Goal: Information Seeking & Learning: Find contact information

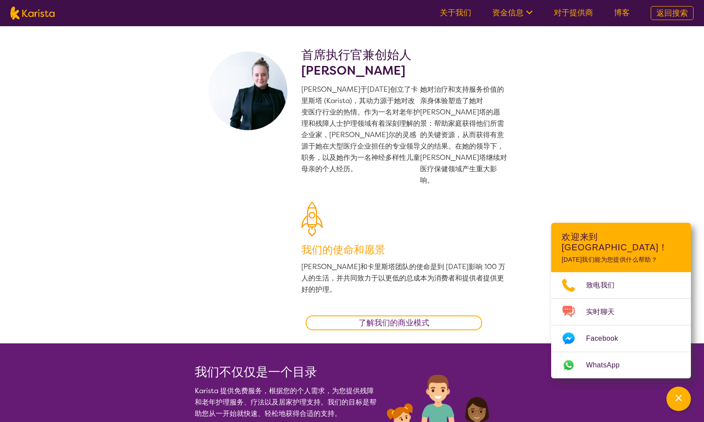
click at [391, 317] on font "了解我们的商业模式" at bounding box center [394, 322] width 71 height 10
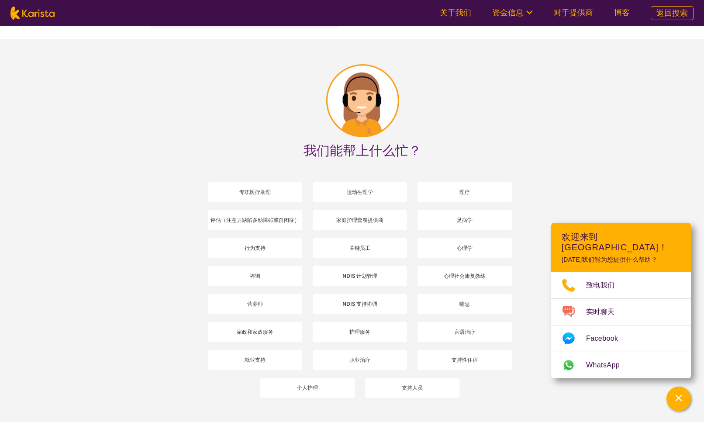
scroll to position [925, 0]
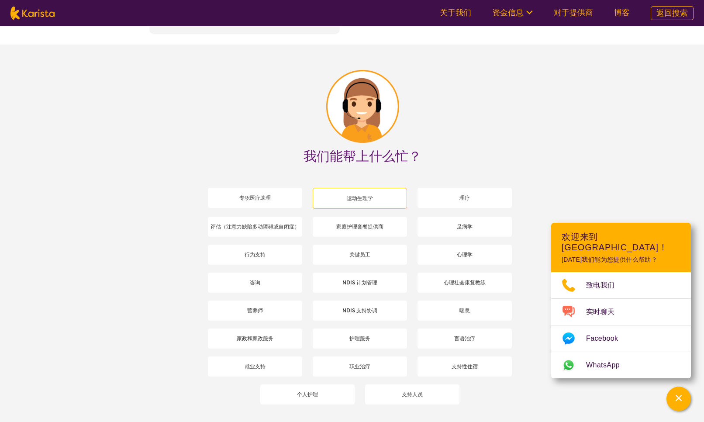
click at [353, 195] on font "运动生理学" at bounding box center [360, 198] width 26 height 7
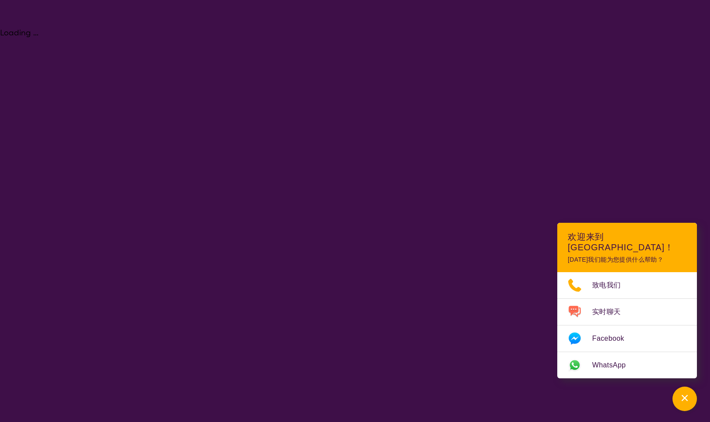
select select "Exercise physiology"
select select "CH"
select select "NDIS"
select select "Exercise physiology"
select select "CH"
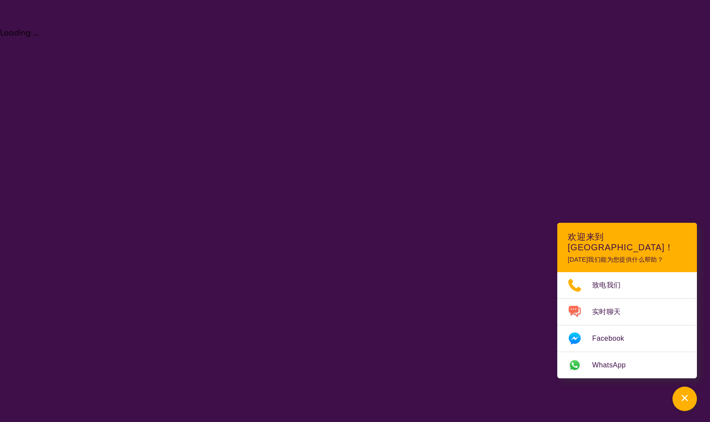
select select "NDIS"
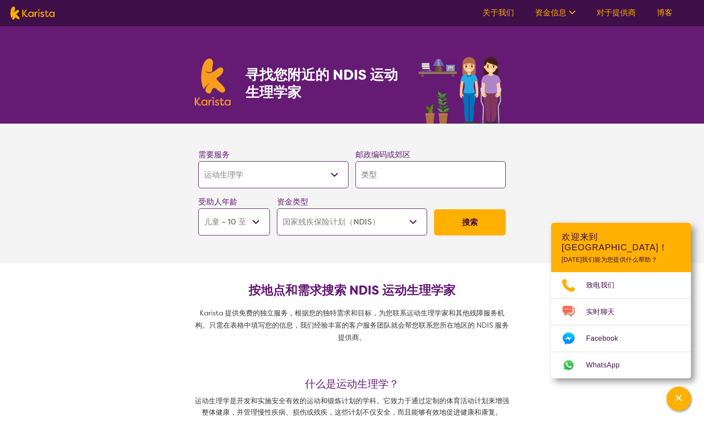
click at [217, 217] on select "幼儿期 - 0 至 9 岁 儿童 - 10 至 11 岁 青少年 - 12 至 17 岁 成人 - 18 至 64 岁 年龄 - 65岁以上" at bounding box center [234, 221] width 72 height 27
click at [288, 176] on select "专职医疗助理 评估（注意力缺陷多动障碍或自闭症） 行为支持 咨询 营养师 家政和家政服务 就业支持 运动生理学 家庭护理套餐提供商 关键员工 NDIS 计划管…" at bounding box center [273, 174] width 150 height 27
select select "Domestic and home help"
click at [198, 161] on select "专职医疗助理 评估（注意力缺陷多动障碍或自闭症） 行为支持 咨询 营养师 家政和家政服务 就业支持 运动生理学 家庭护理套餐提供商 关键员工 NDIS 计划管…" at bounding box center [273, 174] width 150 height 27
select select "Domestic and home help"
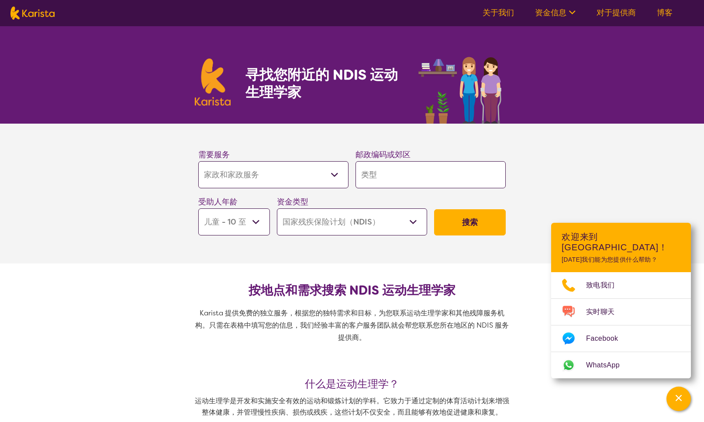
click at [335, 226] on select "家庭护理套餐（HCP） 国家残疾保险计划（NDIS） 我不知道" at bounding box center [352, 221] width 150 height 27
select select "i-don-t-know"
click at [277, 208] on select "家庭护理套餐（HCP） 国家残疾保险计划（NDIS） 我不知道" at bounding box center [352, 221] width 150 height 27
select select "i-don-t-know"
click at [245, 217] on select "幼儿期 - 0 至 9 岁 儿童 - 10 至 11 岁 青少年 - 12 至 17 岁 成人 - 18 至 64 岁 年龄 - 65岁以上" at bounding box center [234, 221] width 72 height 27
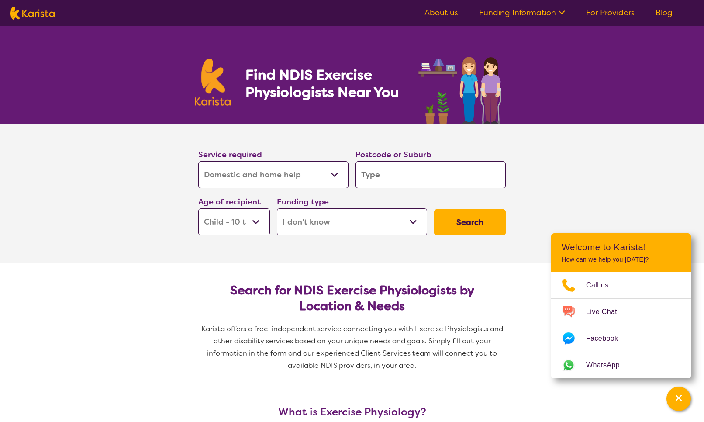
click at [264, 157] on div "Service required Allied Health Assistant Assessment ([MEDICAL_DATA] or [MEDICAL…" at bounding box center [273, 168] width 150 height 40
click at [266, 161] on select "Allied Health Assistant Assessment ([MEDICAL_DATA] or [MEDICAL_DATA]) Behaviour…" at bounding box center [273, 174] width 150 height 27
select select "Psychology"
click at [198, 161] on select "Allied Health Assistant Assessment ([MEDICAL_DATA] or [MEDICAL_DATA]) Behaviour…" at bounding box center [273, 174] width 150 height 27
select select "Psychology"
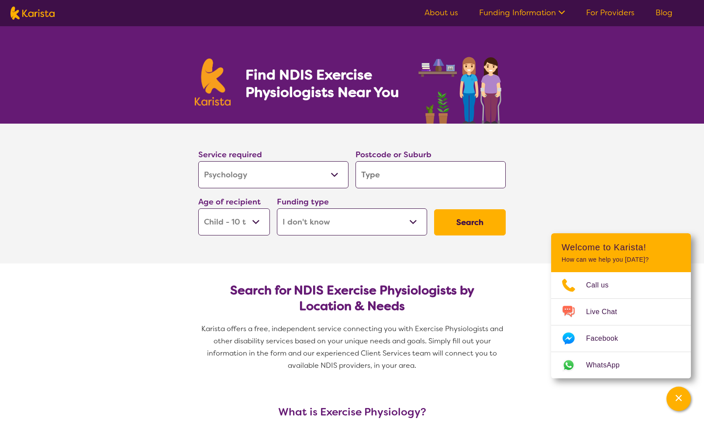
click at [382, 224] on select "Home Care Package (HCP) National Disability Insurance Scheme (NDIS) I don't know" at bounding box center [352, 221] width 150 height 27
click at [387, 181] on input "search" at bounding box center [430, 174] width 150 height 27
click at [318, 234] on select "Home Care Package (HCP) National Disability Insurance Scheme (NDIS) I don't know" at bounding box center [352, 221] width 150 height 27
click at [374, 221] on select "Home Care Package (HCP) National Disability Insurance Scheme (NDIS) I don't know" at bounding box center [352, 221] width 150 height 27
click at [462, 175] on input "search" at bounding box center [430, 174] width 150 height 27
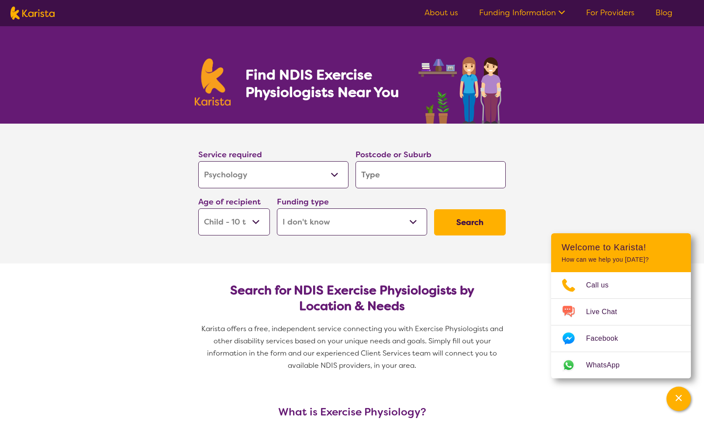
type input "3"
type input "30"
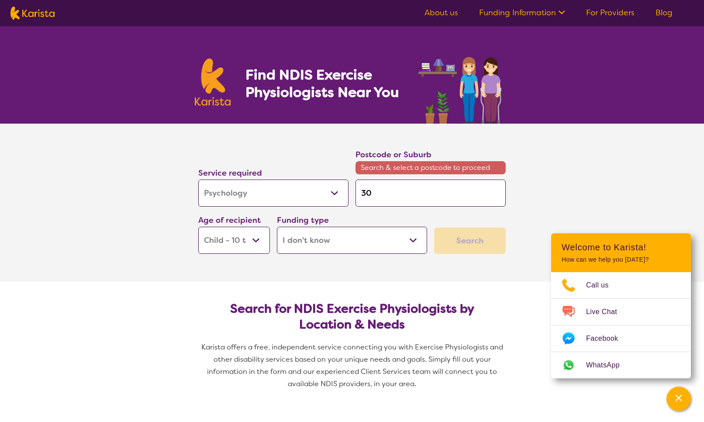
type input "300"
type input "3006"
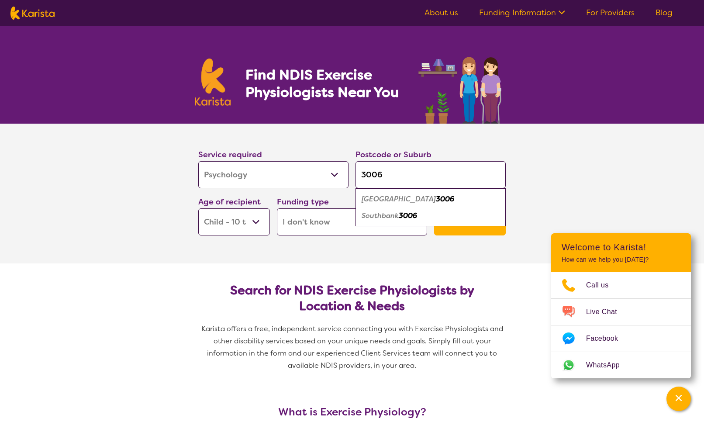
type input "3006"
click at [470, 201] on div "[GEOGRAPHIC_DATA] 3006" at bounding box center [430, 199] width 141 height 17
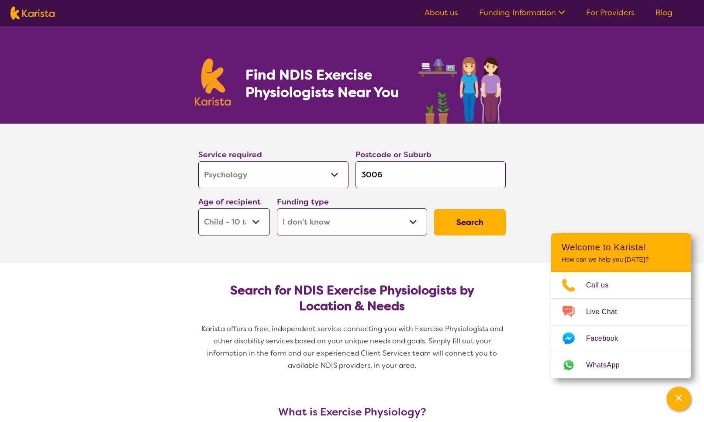
click at [468, 218] on button "Search" at bounding box center [470, 222] width 72 height 26
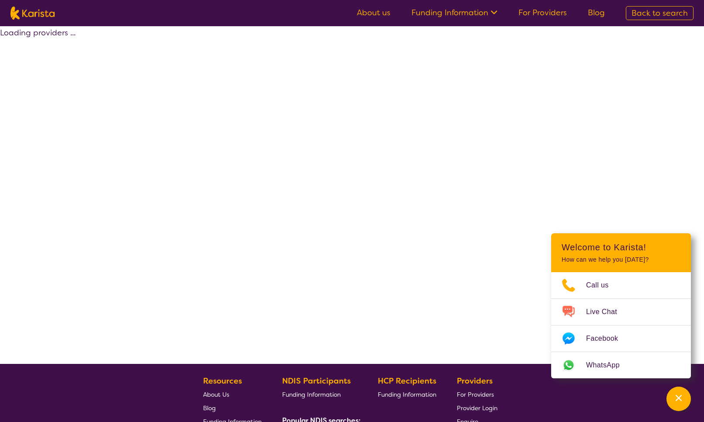
select select "Psychology"
select select "CH"
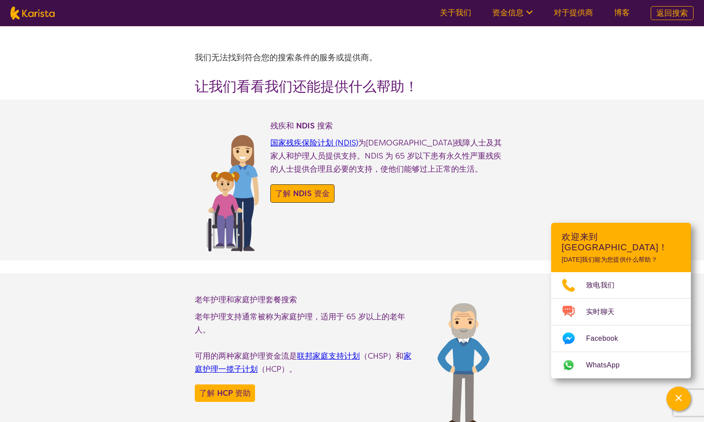
click at [282, 202] on div "了解 NDIS 资金" at bounding box center [302, 193] width 64 height 18
select select "Exercise physiology"
select select "CH"
select select "NDIS"
select select "Exercise physiology"
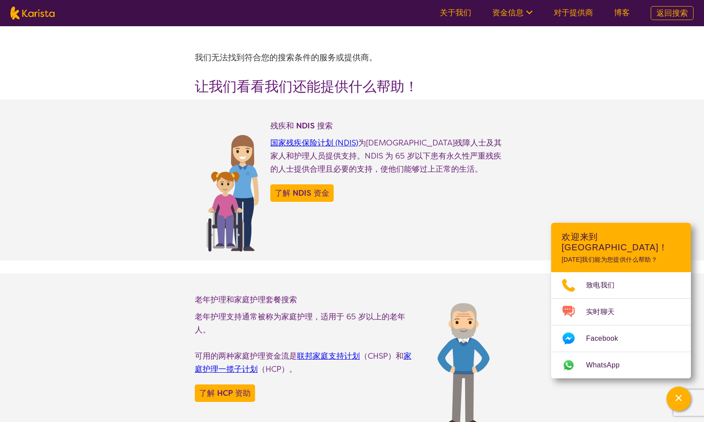
select select "CH"
select select "NDIS"
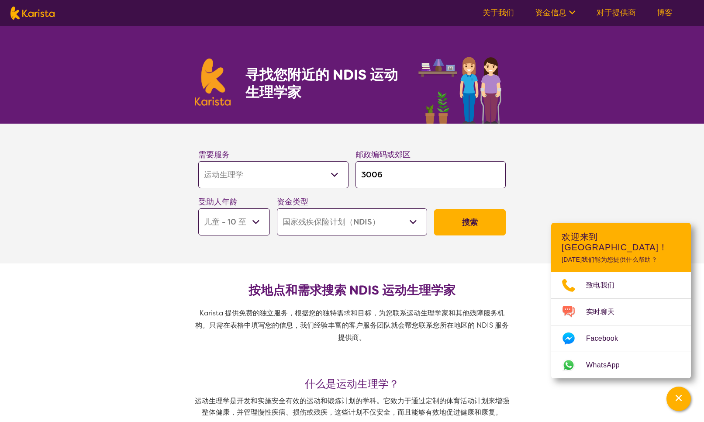
click at [278, 182] on select "专职医疗助理 评估（注意力缺陷多动障碍或自闭症） 行为支持 咨询 营养师 家政和家政服务 就业支持 运动生理学 家庭护理套餐提供商 关键员工 NDIS 计划管…" at bounding box center [273, 174] width 150 height 27
select select "Home Care Package Provider"
click at [198, 161] on select "专职医疗助理 评估（注意力缺陷多动障碍或自闭症） 行为支持 咨询 营养师 家政和家政服务 就业支持 运动生理学 家庭护理套餐提供商 关键员工 NDIS 计划管…" at bounding box center [273, 174] width 150 height 27
select select "Home Care Package Provider"
select select
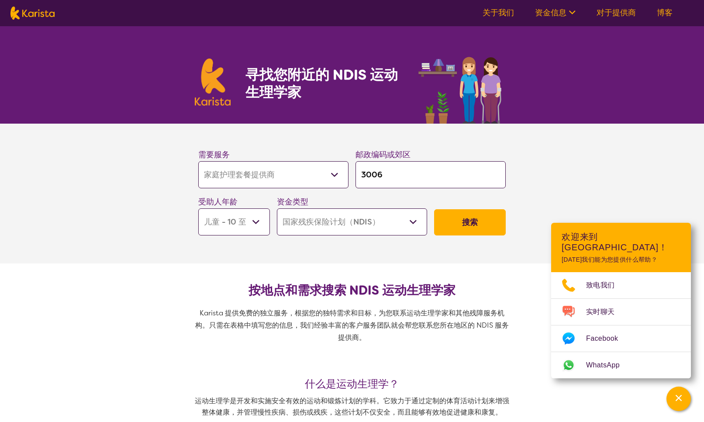
select select
click at [248, 220] on select "幼儿期 - 0 至 9 岁 儿童 - 10 至 11 岁 青少年 - 12 至 17 岁 成人 - 18 至 64 岁 年龄 - 65岁以上" at bounding box center [234, 221] width 72 height 27
select select "AG"
click at [198, 208] on select "幼儿期 - 0 至 9 岁 儿童 - 10 至 11 岁 青少年 - 12 至 17 岁 成人 - 18 至 64 岁 年龄 - 65岁以上" at bounding box center [234, 221] width 72 height 27
select select "AG"
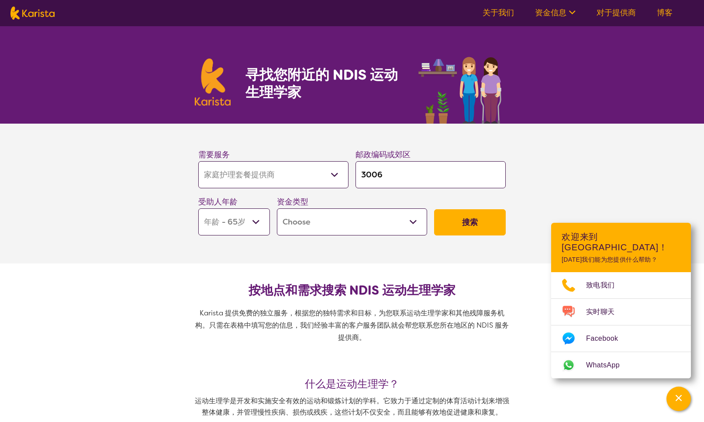
click at [317, 229] on select "Home Care Package - Level 1 Home Care Package - Level 2 Home Care Package - Lev…" at bounding box center [352, 221] width 150 height 27
select select "HCP2"
click at [277, 208] on select "Home Care Package - Level 1 Home Care Package - Level 2 Home Care Package - Lev…" at bounding box center [352, 221] width 150 height 27
select select "HCP2"
click at [464, 224] on font "搜索" at bounding box center [470, 222] width 16 height 10
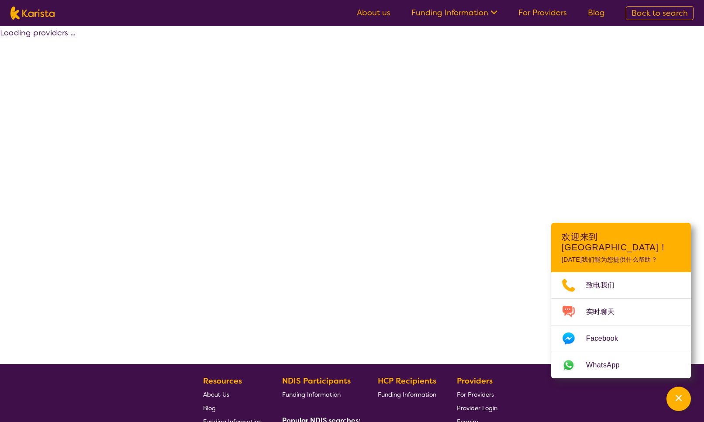
select select "by_score"
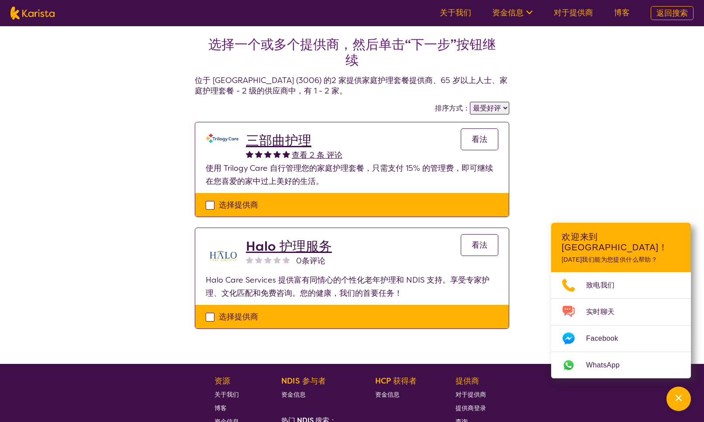
click at [485, 109] on select "高度评价 最受好评" at bounding box center [489, 108] width 39 height 13
click at [475, 131] on link "看法" at bounding box center [480, 139] width 38 height 22
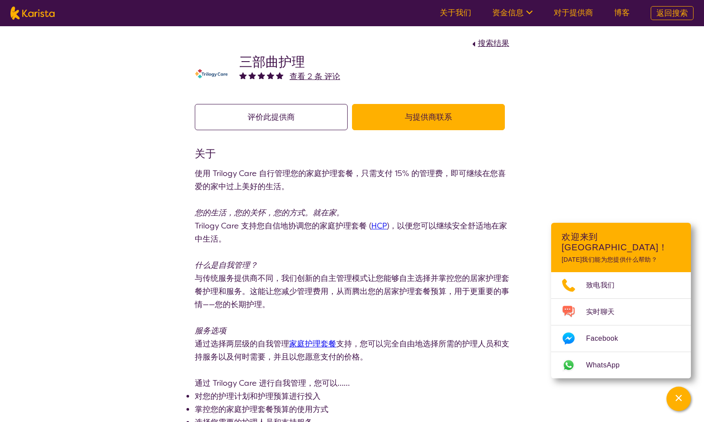
click at [53, 15] on img at bounding box center [32, 13] width 44 height 13
select select "Home Care Package Provider"
select select "AG"
select select "HCP2"
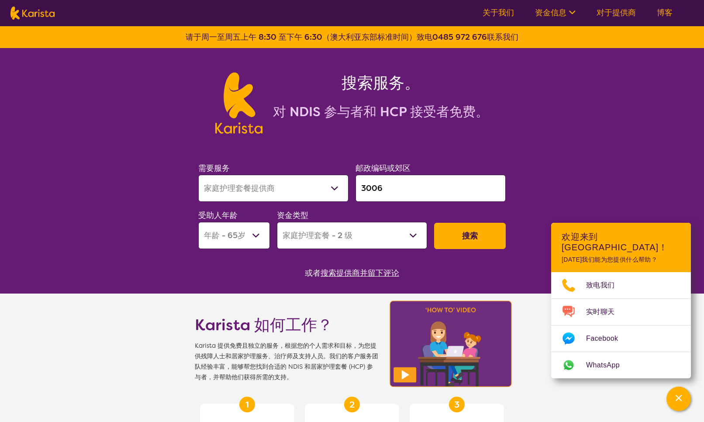
click at [447, 10] on nav "关于我们 资金信息 NDIS——国家残疾保险计划 HCP——家庭护理配套资金 对于提供商 博客" at bounding box center [352, 13] width 704 height 26
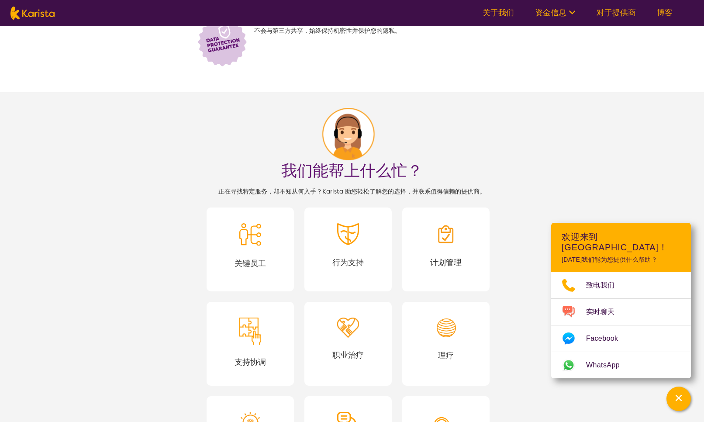
scroll to position [975, 0]
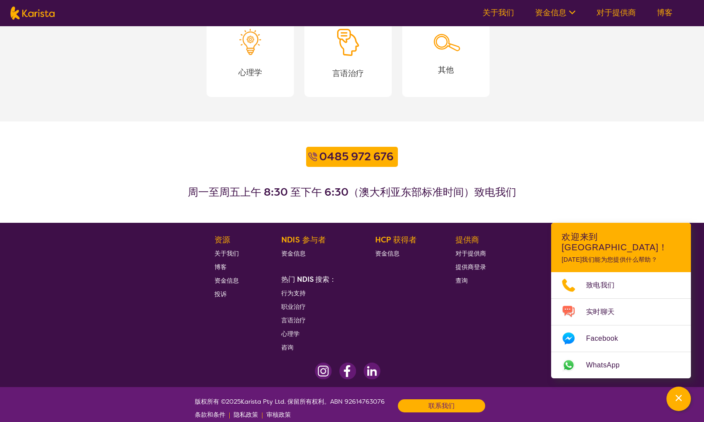
click at [229, 249] on font "关于我们" at bounding box center [226, 253] width 24 height 8
